Goal: Check status: Check status

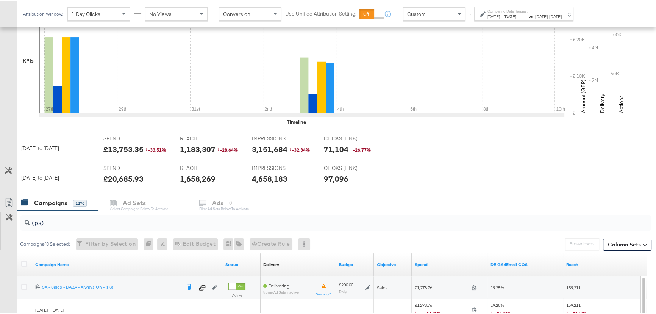
scroll to position [271, 0]
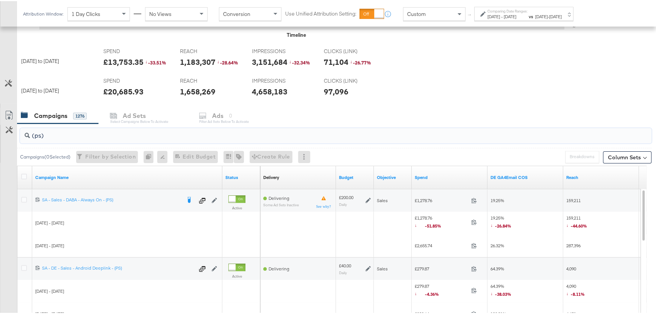
click at [54, 131] on input "(ps)" at bounding box center [312, 131] width 565 height 15
drag, startPoint x: 50, startPoint y: 135, endPoint x: 0, endPoint y: 135, distance: 50.0
click at [0, 135] on div "(ps) Campaigns ( 0 Selected) Filter by Selection Filter 0 campaigns 0 Rename 0 …" at bounding box center [326, 256] width 652 height 269
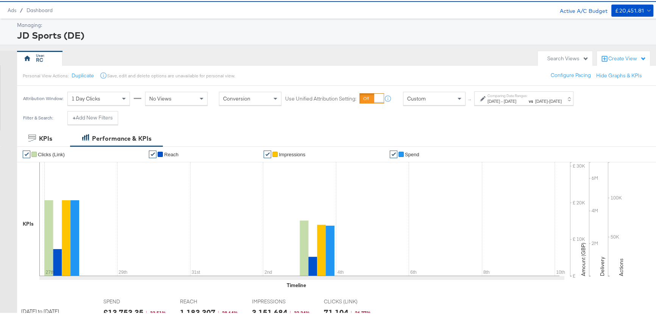
scroll to position [0, 0]
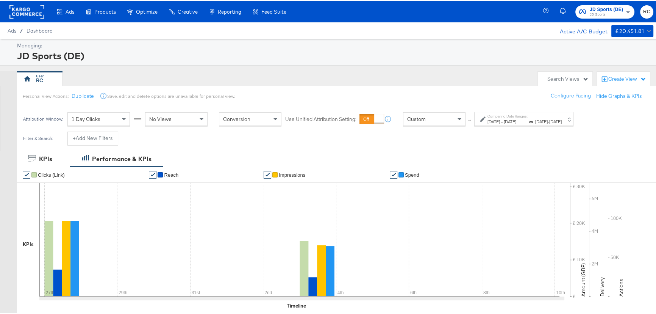
type input "(sr)"
click at [517, 119] on span "[DATE]" at bounding box center [510, 120] width 13 height 6
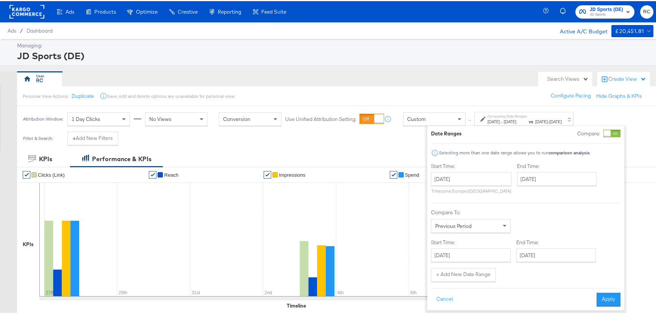
click at [611, 134] on div at bounding box center [612, 132] width 17 height 8
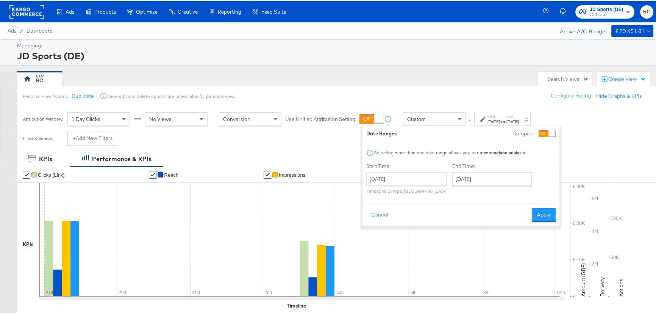
click at [441, 51] on div "JD Sports (DE)" at bounding box center [334, 54] width 635 height 13
click at [542, 211] on button "Apply" at bounding box center [544, 214] width 24 height 14
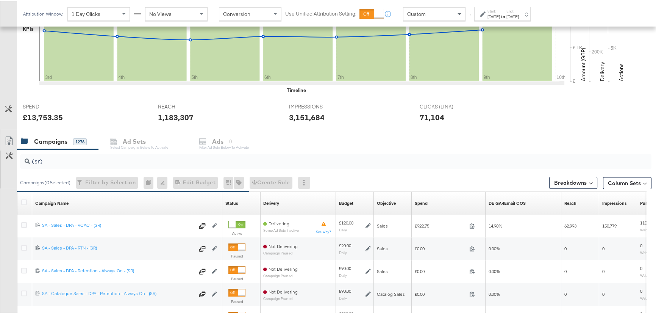
scroll to position [236, 0]
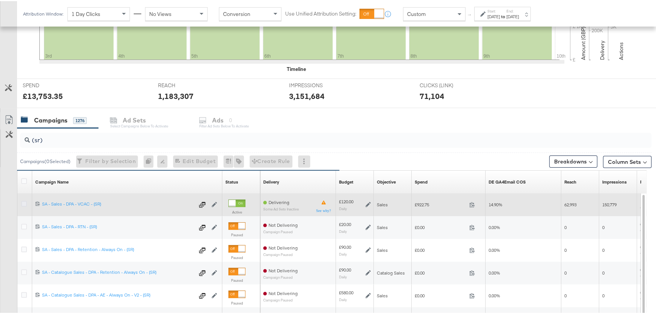
click at [26, 202] on icon at bounding box center [24, 203] width 6 height 6
click at [0, 0] on input "checkbox" at bounding box center [0, 0] width 0 height 0
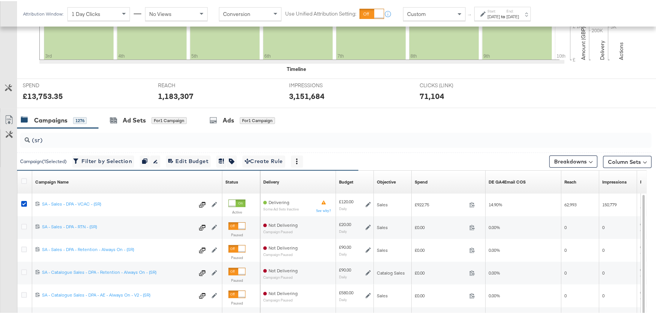
click at [514, 10] on div "Start: [DATE] to End: [DATE]" at bounding box center [503, 13] width 31 height 11
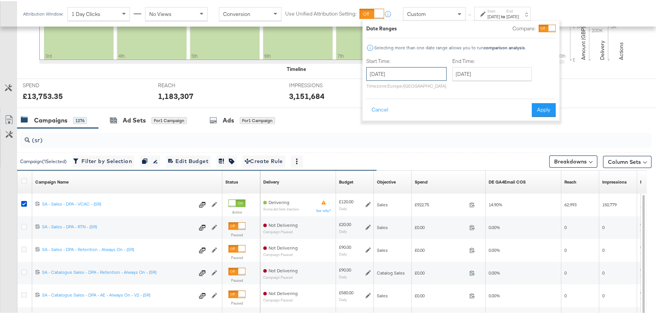
click at [402, 76] on input "[DATE]" at bounding box center [406, 73] width 80 height 14
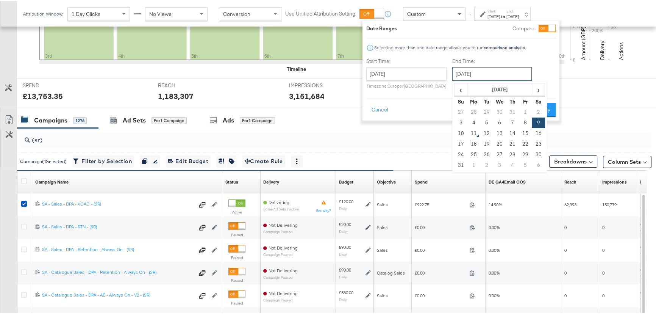
click at [479, 75] on input "[DATE]" at bounding box center [492, 73] width 80 height 14
click at [476, 119] on td "4" at bounding box center [474, 121] width 13 height 11
type input "[DATE]"
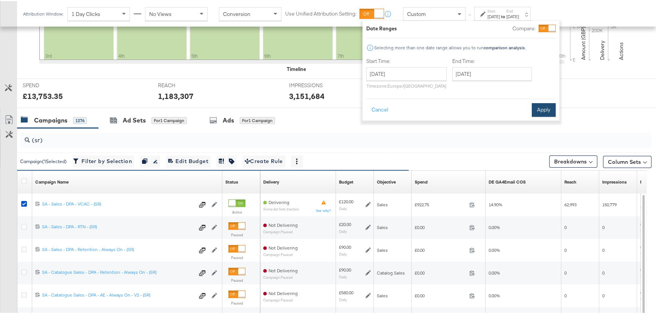
click at [538, 109] on button "Apply" at bounding box center [544, 109] width 24 height 14
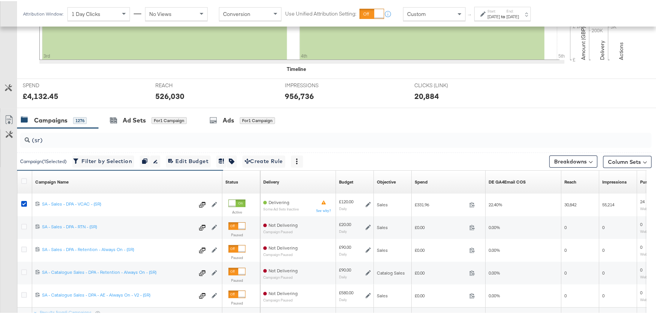
click at [507, 14] on strong "to" at bounding box center [503, 16] width 6 height 6
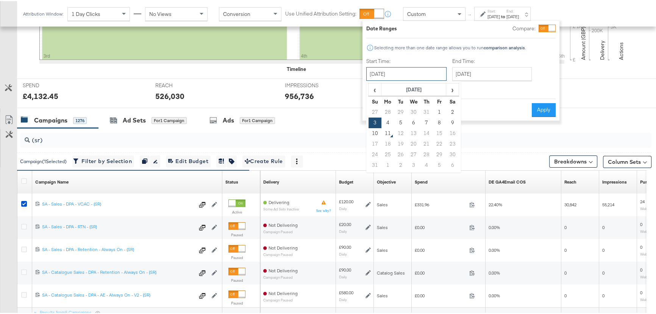
click at [406, 72] on input "[DATE]" at bounding box center [406, 73] width 80 height 14
click at [391, 117] on td "4" at bounding box center [388, 121] width 13 height 11
click at [415, 76] on input "[DATE]" at bounding box center [406, 73] width 80 height 14
click at [373, 121] on td "3" at bounding box center [375, 121] width 13 height 11
type input "[DATE]"
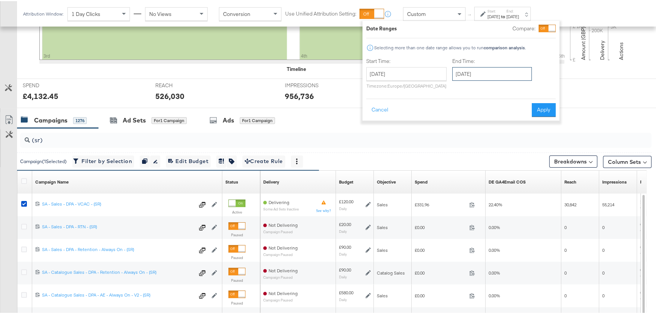
click at [491, 66] on input "[DATE]" at bounding box center [492, 73] width 80 height 14
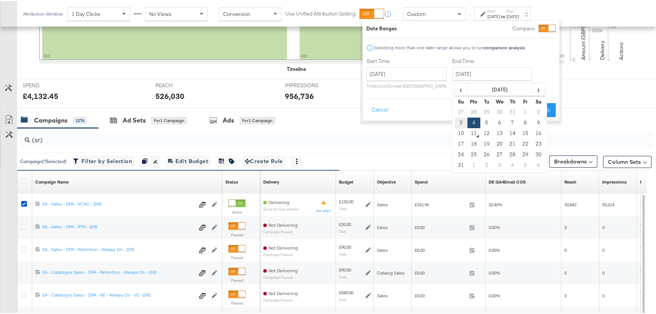
click at [462, 120] on td "3" at bounding box center [461, 121] width 13 height 11
type input "[DATE]"
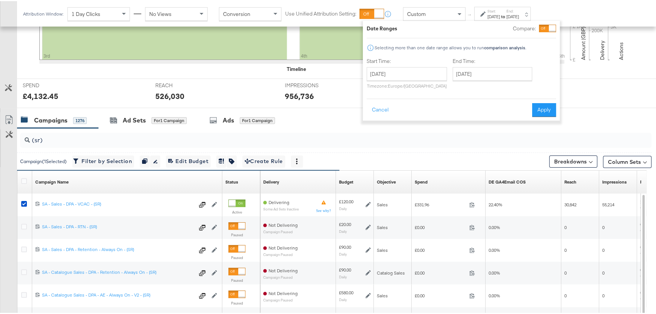
click at [546, 106] on button "Apply" at bounding box center [544, 109] width 24 height 14
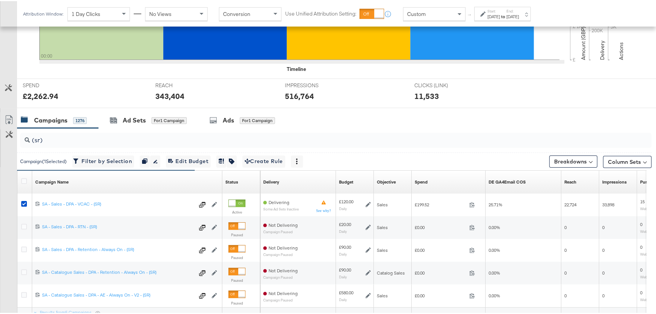
click at [519, 8] on div "Start: [DATE] to End: [DATE]" at bounding box center [503, 13] width 31 height 11
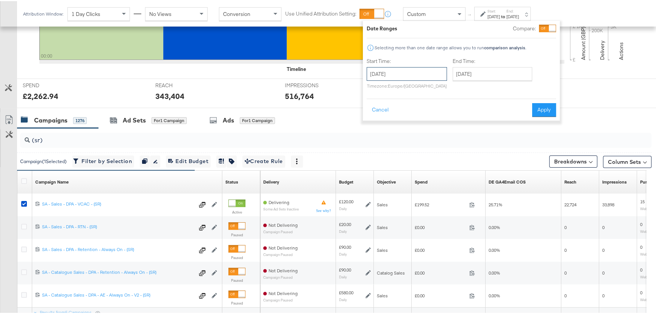
click at [424, 76] on input "[DATE]" at bounding box center [407, 73] width 80 height 14
click at [390, 119] on td "4" at bounding box center [388, 121] width 13 height 11
type input "[DATE]"
click at [551, 102] on div "Cancel Apply" at bounding box center [460, 106] width 189 height 19
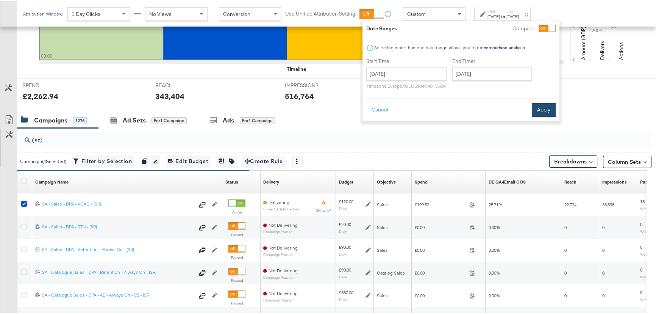
click at [553, 108] on button "Apply" at bounding box center [544, 109] width 24 height 14
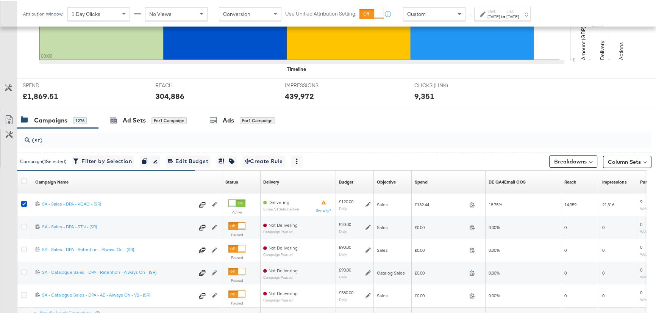
click at [519, 15] on div "[DATE]" at bounding box center [513, 16] width 13 height 6
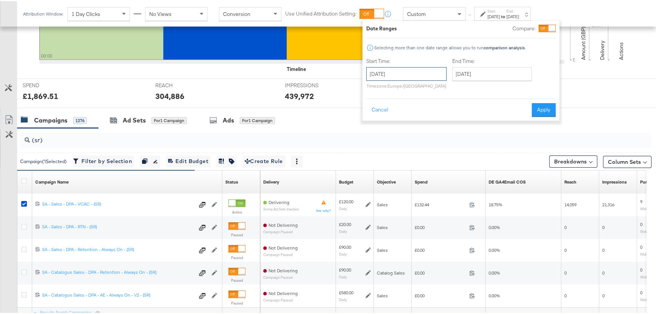
click at [413, 76] on input "[DATE]" at bounding box center [406, 73] width 80 height 14
click at [401, 118] on td "5" at bounding box center [401, 121] width 13 height 11
type input "[DATE]"
click at [545, 109] on button "Apply" at bounding box center [544, 109] width 24 height 14
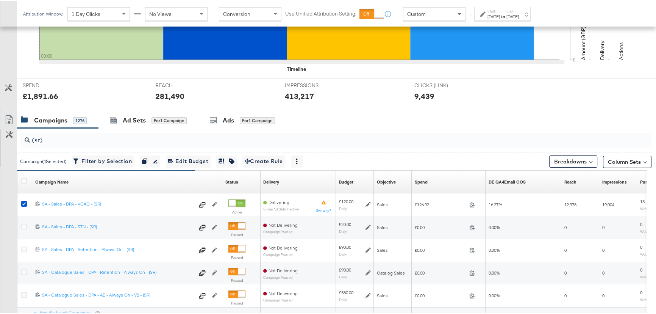
click at [518, 12] on div "Start: [DATE] to End: [DATE]" at bounding box center [503, 13] width 31 height 11
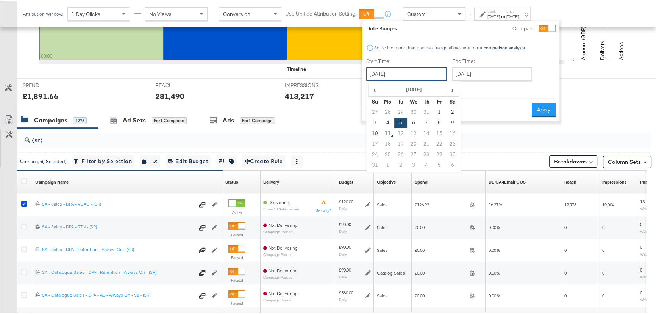
click at [413, 72] on input "[DATE]" at bounding box center [406, 73] width 80 height 14
click at [412, 119] on td "6" at bounding box center [413, 121] width 13 height 11
type input "[DATE]"
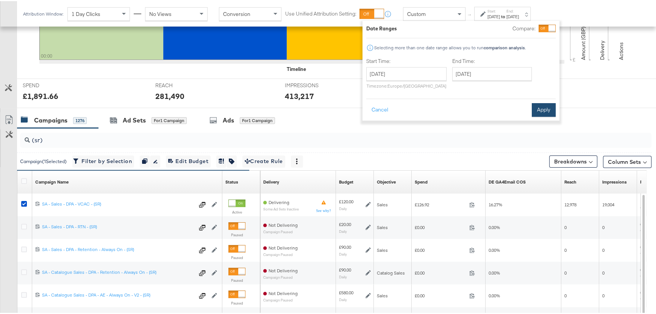
click at [542, 106] on button "Apply" at bounding box center [544, 109] width 24 height 14
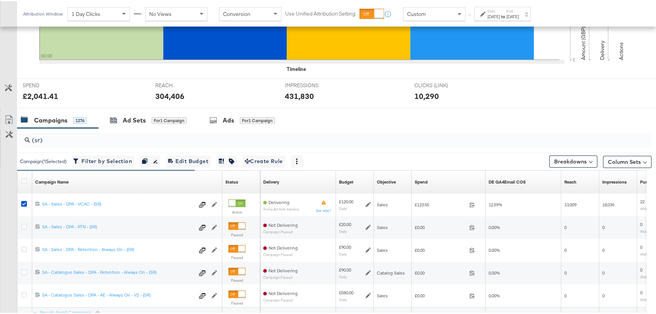
click at [519, 11] on div "Start: [DATE] to End: [DATE]" at bounding box center [503, 13] width 31 height 11
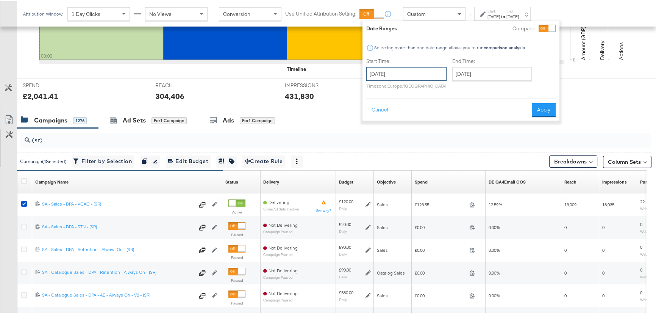
click at [424, 73] on input "[DATE]" at bounding box center [406, 73] width 80 height 14
click at [428, 122] on td "7" at bounding box center [426, 121] width 13 height 11
type input "[DATE]"
click at [537, 112] on button "Apply" at bounding box center [544, 109] width 24 height 14
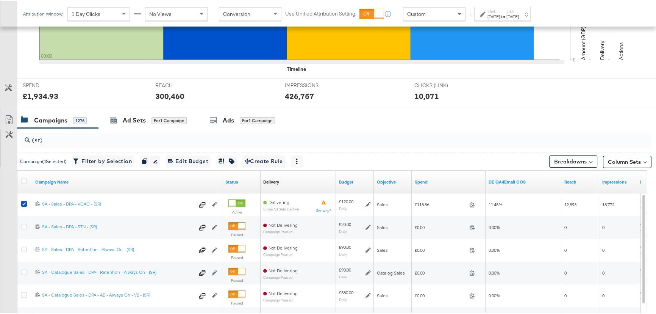
click at [499, 13] on div "[DATE]" at bounding box center [494, 16] width 13 height 6
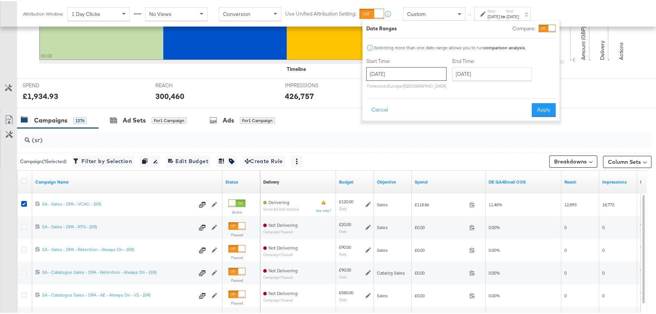
click at [413, 76] on input "[DATE]" at bounding box center [406, 73] width 80 height 14
click at [437, 121] on td "8" at bounding box center [439, 121] width 13 height 11
type input "[DATE]"
click at [544, 110] on button "Apply" at bounding box center [544, 109] width 24 height 14
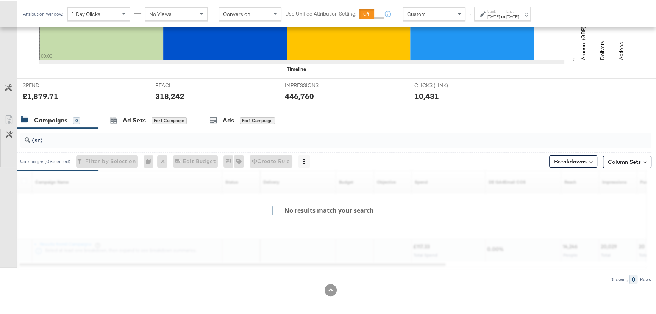
click at [525, 19] on div "Start: [DATE] to End: [DATE]" at bounding box center [502, 13] width 56 height 14
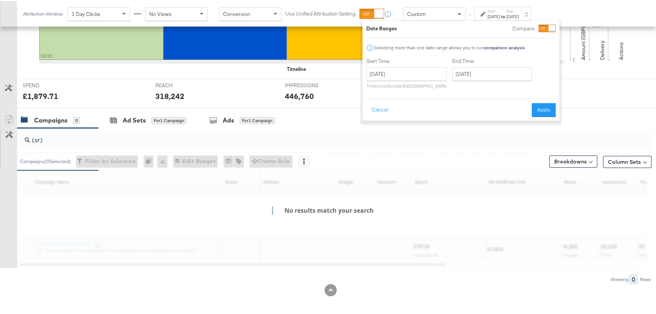
click at [525, 20] on div "Date Ranges Compare: Selecting more than one date range allows you to run compa…" at bounding box center [461, 70] width 197 height 100
click at [540, 12] on div "Custom ↑ Start: [DATE] to End: [DATE] Date Ranges Compare: Selecting more than …" at bounding box center [471, 13] width 137 height 14
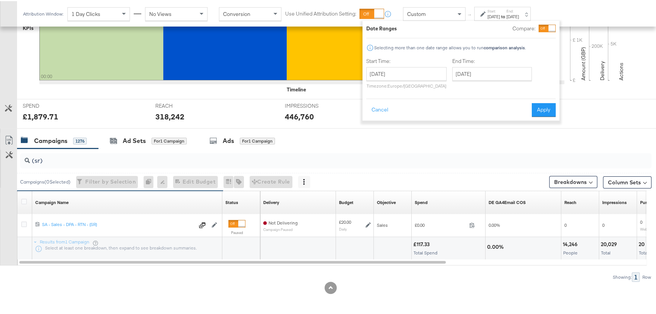
scroll to position [215, 0]
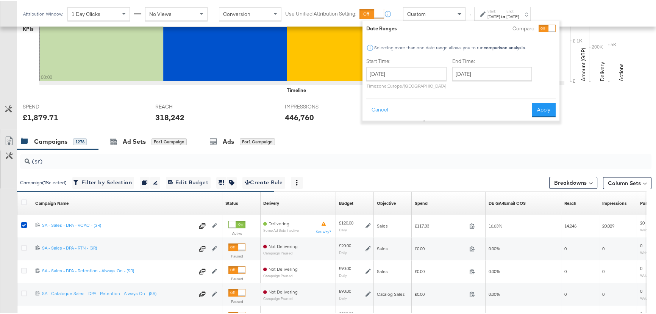
click at [519, 16] on div "[DATE]" at bounding box center [513, 16] width 13 height 6
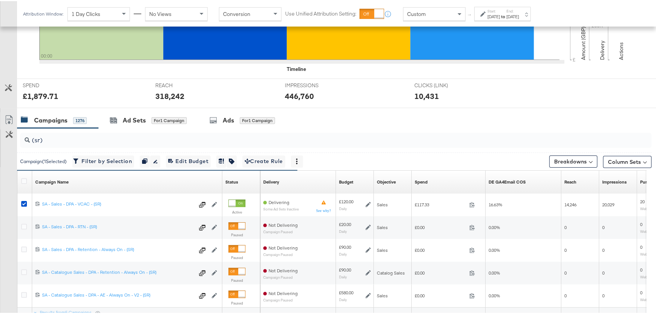
click at [54, 136] on input "(sr)" at bounding box center [312, 135] width 565 height 15
drag, startPoint x: 52, startPoint y: 136, endPoint x: 31, endPoint y: 138, distance: 20.9
click at [31, 138] on input "(sr)" at bounding box center [312, 135] width 565 height 15
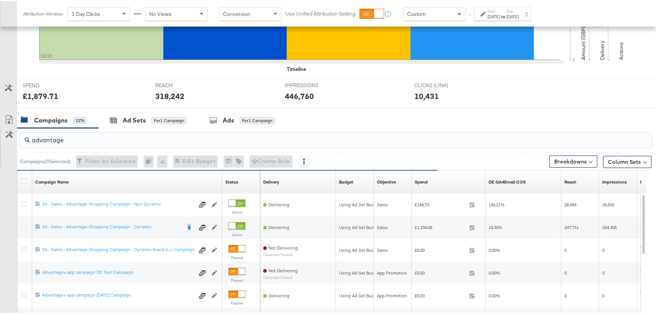
type input "advantage"
click at [519, 9] on label "End:" at bounding box center [513, 10] width 13 height 5
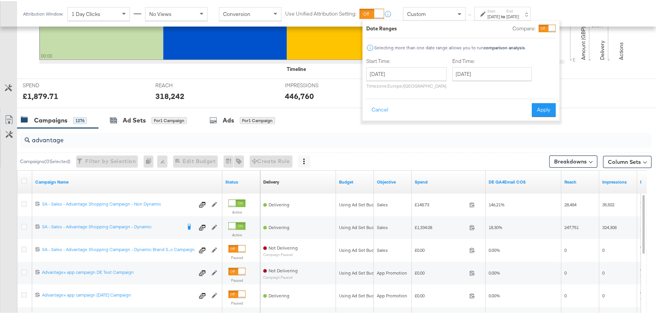
click at [519, 12] on label "End:" at bounding box center [513, 10] width 13 height 5
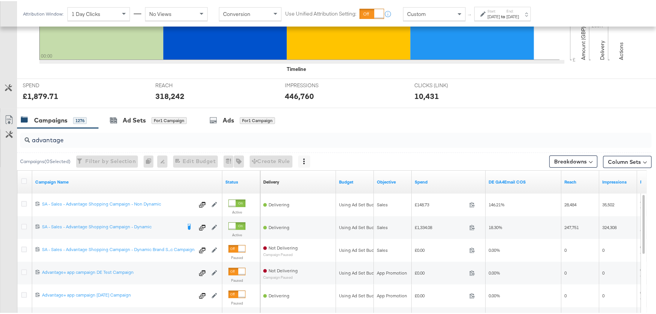
click at [519, 12] on label "End:" at bounding box center [513, 10] width 13 height 5
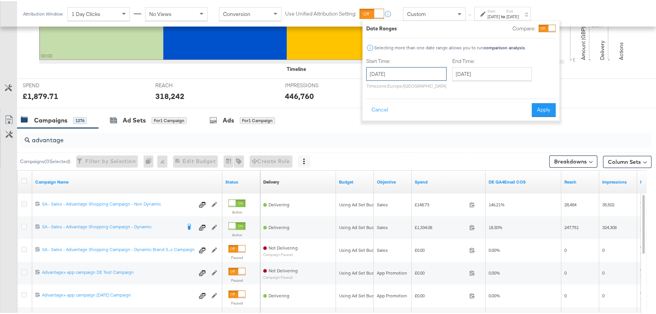
click at [384, 78] on input "[DATE]" at bounding box center [406, 73] width 80 height 14
click at [372, 119] on td "3" at bounding box center [375, 121] width 13 height 11
type input "[DATE]"
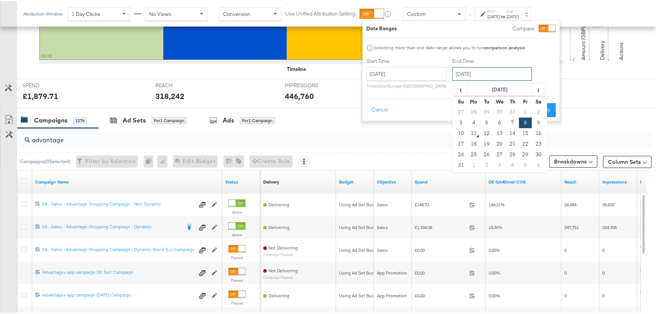
click at [498, 69] on input "[DATE]" at bounding box center [492, 73] width 80 height 14
click at [459, 121] on td "3" at bounding box center [461, 121] width 13 height 11
type input "[DATE]"
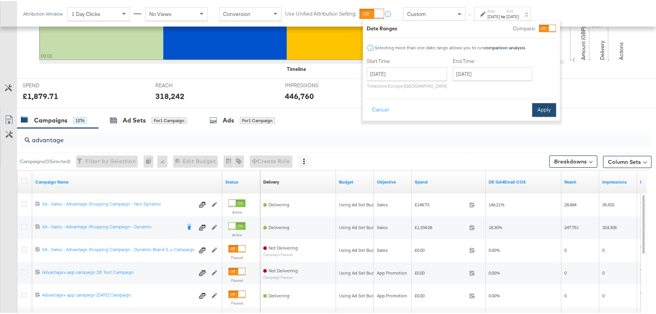
click at [539, 108] on button "Apply" at bounding box center [544, 109] width 24 height 14
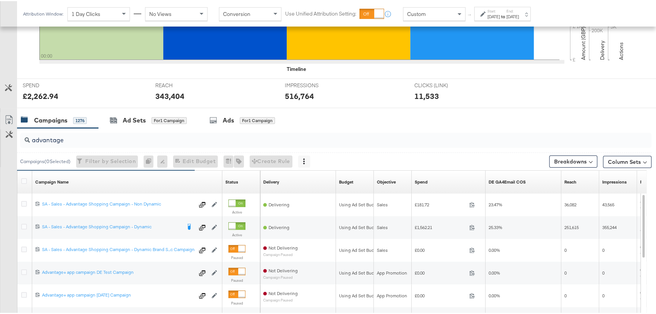
click at [500, 17] on div "[DATE]" at bounding box center [494, 16] width 13 height 6
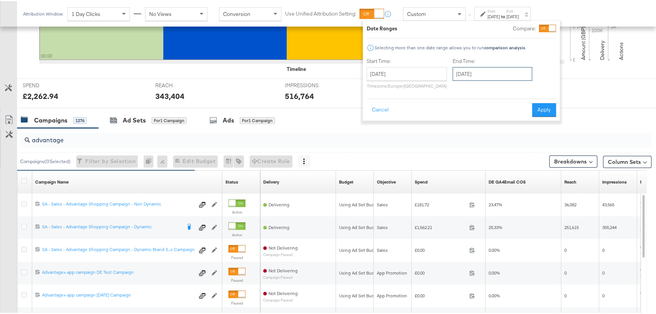
click at [483, 68] on input "[DATE]" at bounding box center [493, 73] width 80 height 14
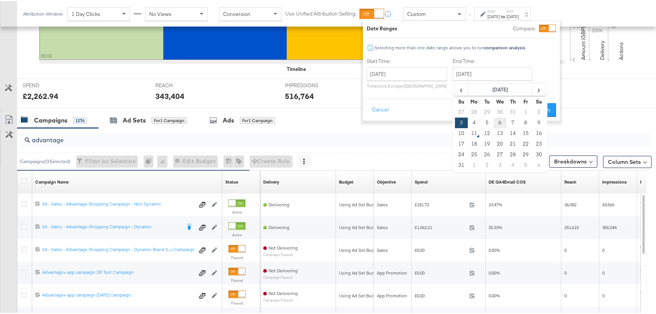
click at [500, 122] on td "6" at bounding box center [500, 121] width 13 height 11
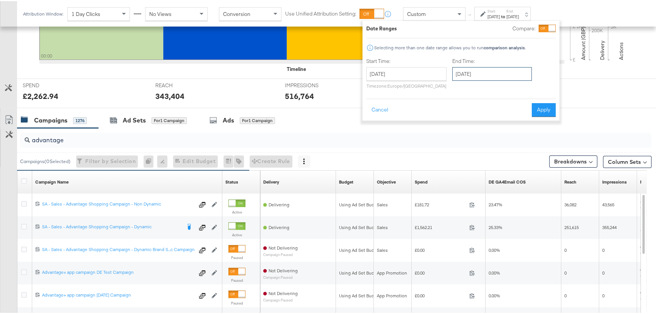
click at [510, 68] on input "[DATE]" at bounding box center [492, 73] width 80 height 14
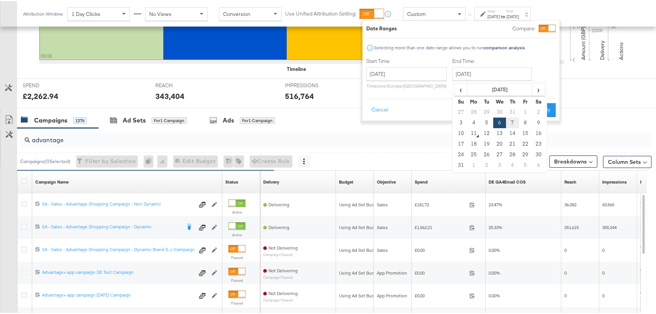
click at [509, 121] on td "7" at bounding box center [512, 121] width 13 height 11
type input "[DATE]"
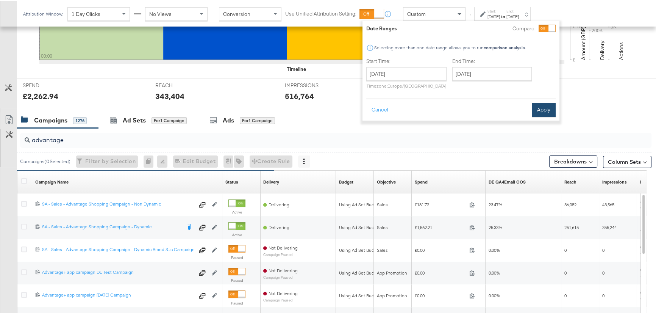
click at [545, 111] on button "Apply" at bounding box center [544, 109] width 24 height 14
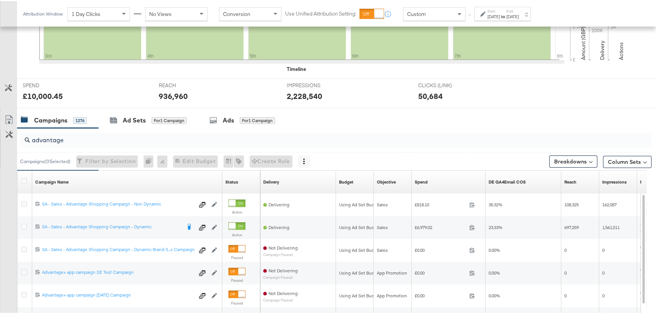
click at [519, 13] on div "[DATE]" at bounding box center [513, 16] width 13 height 6
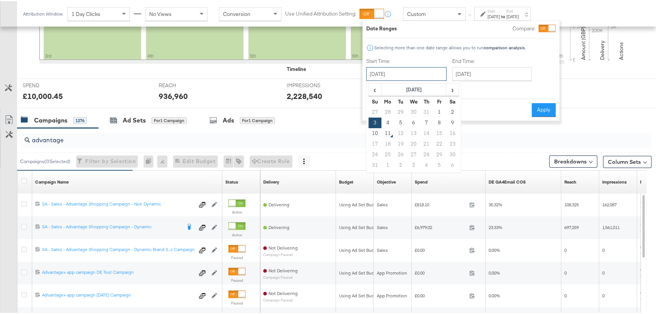
click at [407, 67] on input "[DATE]" at bounding box center [406, 73] width 80 height 14
click at [438, 121] on td "8" at bounding box center [439, 121] width 13 height 11
type input "[DATE]"
click at [476, 83] on div "End Time: [DATE] ‹ [DATE] › Su Mo Tu We Th Fr Sa 27 28 29 30 31 1 2 3 4 5 6 7 8…" at bounding box center [493, 73] width 83 height 34
click at [481, 78] on input "[DATE]" at bounding box center [492, 73] width 80 height 14
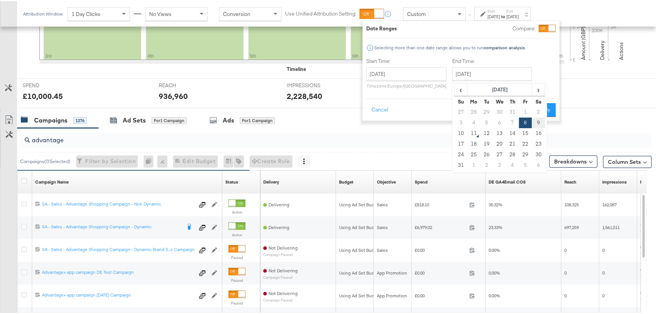
click at [536, 122] on td "9" at bounding box center [538, 121] width 13 height 11
type input "[DATE]"
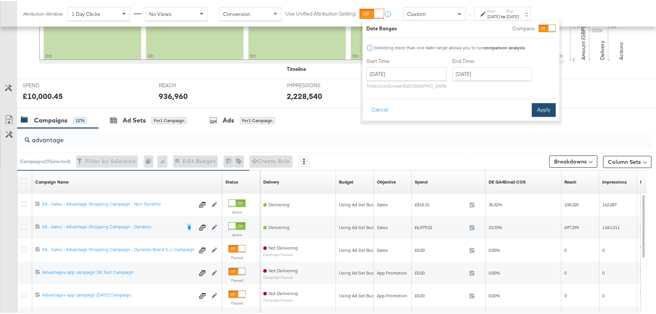
click at [548, 110] on button "Apply" at bounding box center [544, 109] width 24 height 14
